Goal: Navigation & Orientation: Find specific page/section

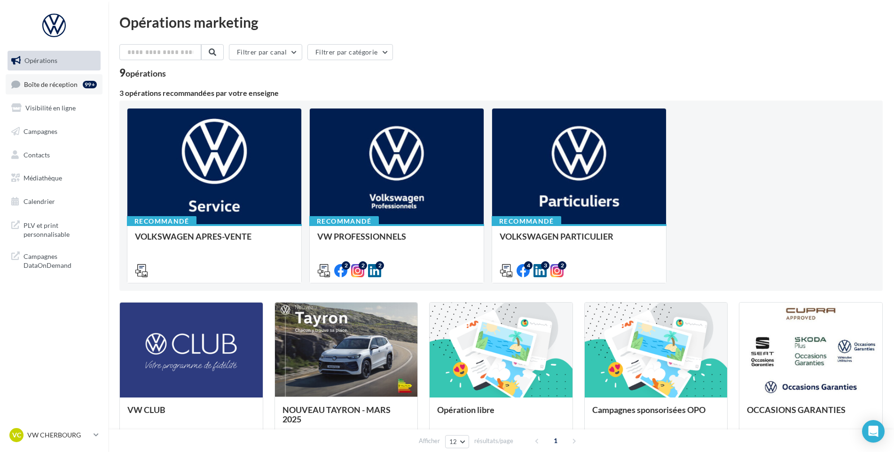
click at [32, 90] on link "Boîte de réception 99+" at bounding box center [54, 84] width 97 height 20
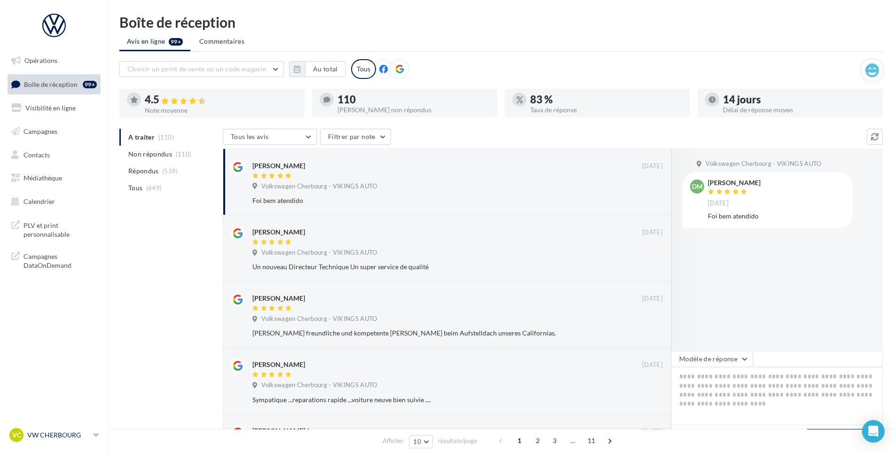
click at [64, 435] on p "VW CHERBOURG" at bounding box center [58, 434] width 62 height 9
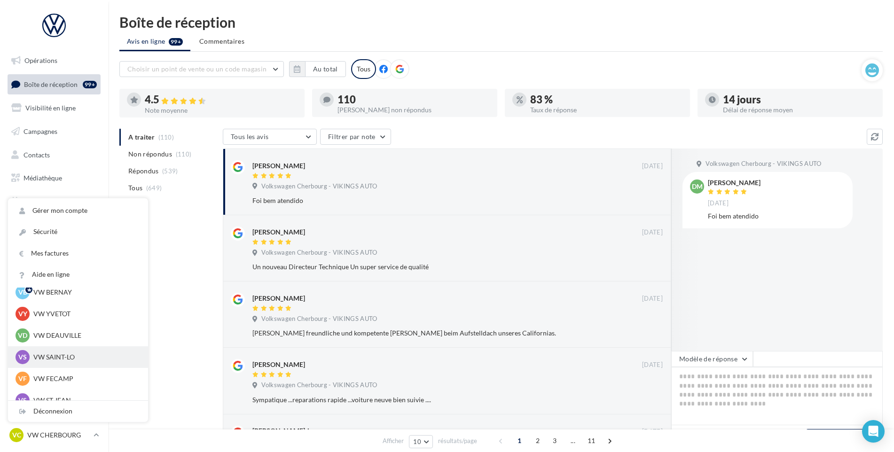
scroll to position [47, 0]
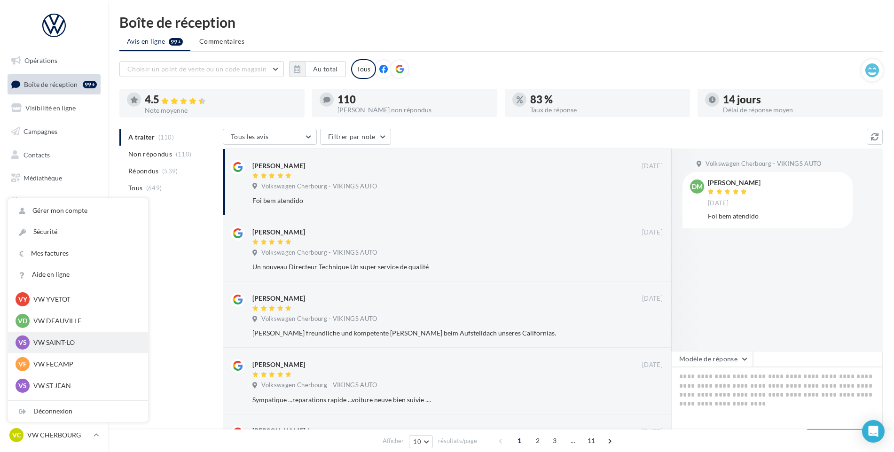
click at [75, 339] on p "VW SAINT-LO" at bounding box center [84, 342] width 103 height 9
